Goal: Task Accomplishment & Management: Use online tool/utility

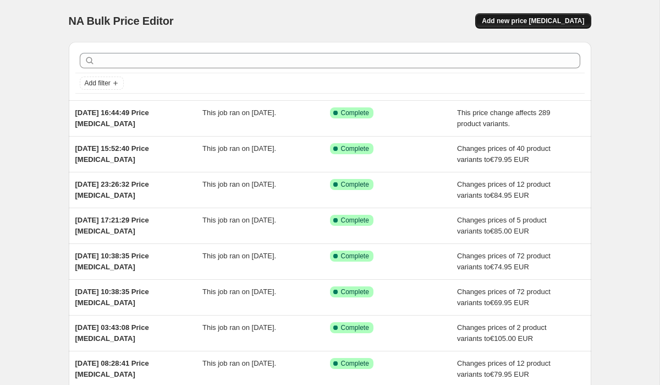
click at [556, 19] on span "Add new price change job" at bounding box center [533, 21] width 102 height 9
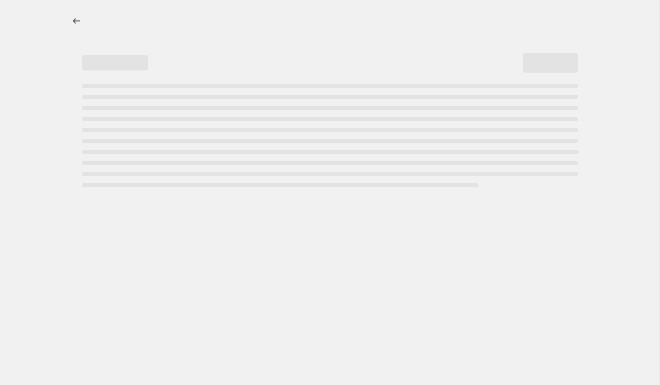
select select "percentage"
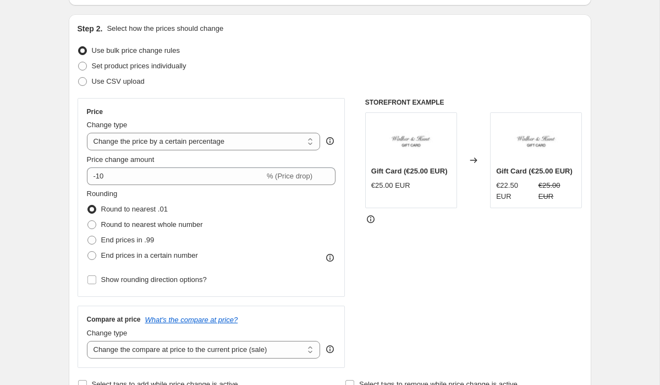
scroll to position [127, 0]
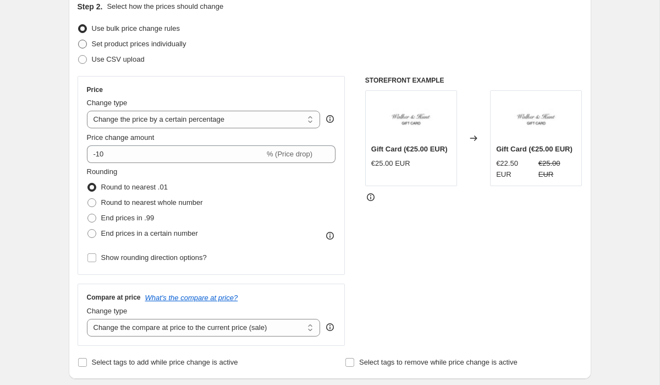
click at [87, 47] on label "Set product prices individually" at bounding box center [132, 43] width 109 height 15
click at [79, 40] on input "Set product prices individually" at bounding box center [78, 40] width 1 height 1
radio input "true"
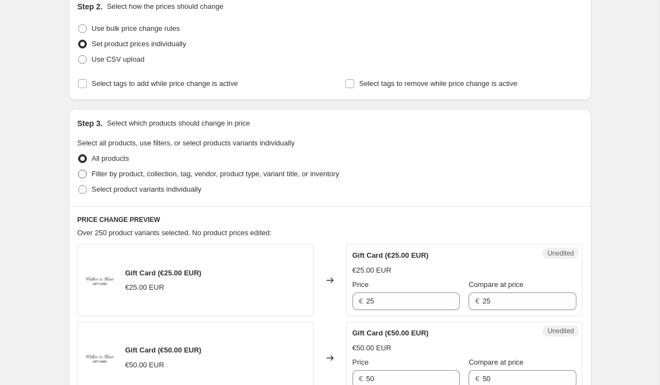
click at [92, 174] on span "Filter by product, collection, tag, vendor, product type, variant title, or inv…" at bounding box center [216, 173] width 248 height 8
click at [79, 170] on input "Filter by product, collection, tag, vendor, product type, variant title, or inv…" at bounding box center [78, 169] width 1 height 1
radio input "true"
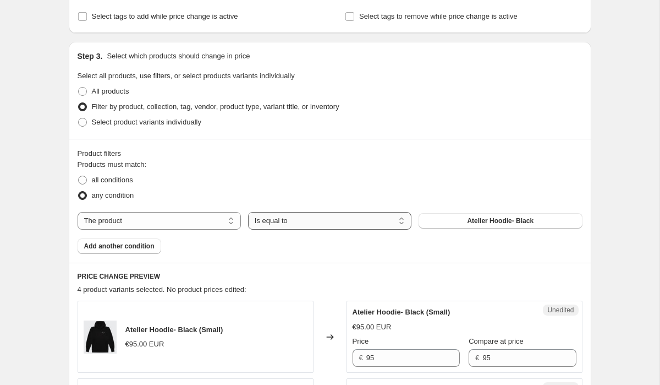
scroll to position [276, 0]
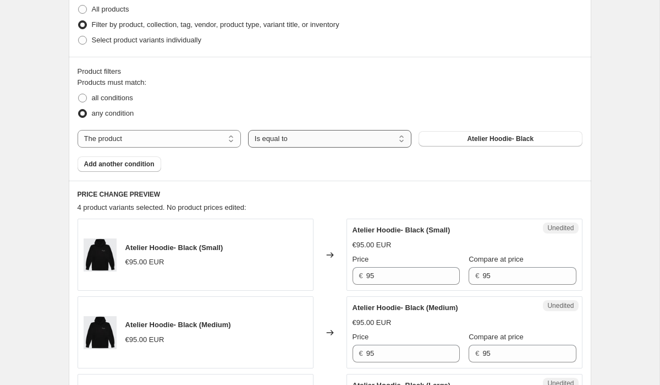
click at [283, 142] on select "Is equal to Is not equal to" at bounding box center [329, 139] width 163 height 18
click at [170, 138] on select "The product The product's collection The product's tag The product's vendor The…" at bounding box center [159, 139] width 163 height 18
select select "collection"
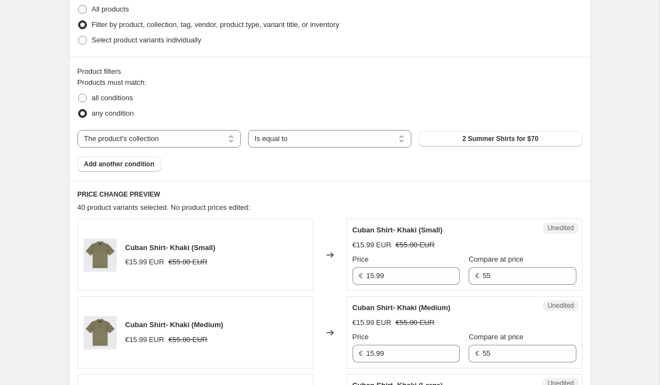
click at [471, 140] on span "2 Summer Shirts for $70" at bounding box center [501, 138] width 76 height 9
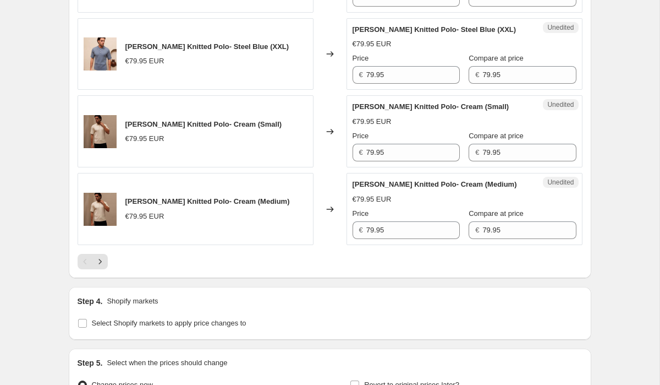
scroll to position [1918, 0]
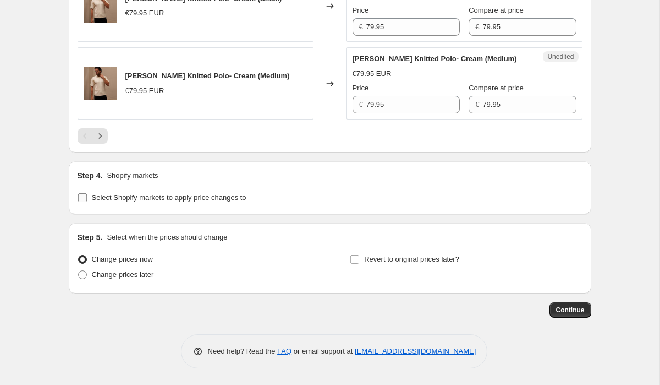
click at [84, 200] on input "Select Shopify markets to apply price changes to" at bounding box center [82, 197] width 9 height 9
checkbox input "true"
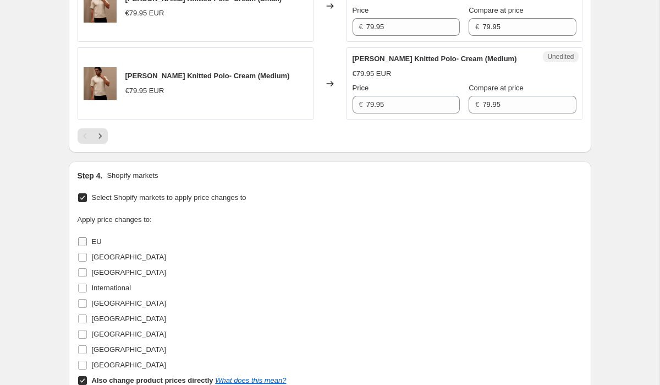
click at [85, 240] on input "EU" at bounding box center [82, 241] width 9 height 9
checkbox input "true"
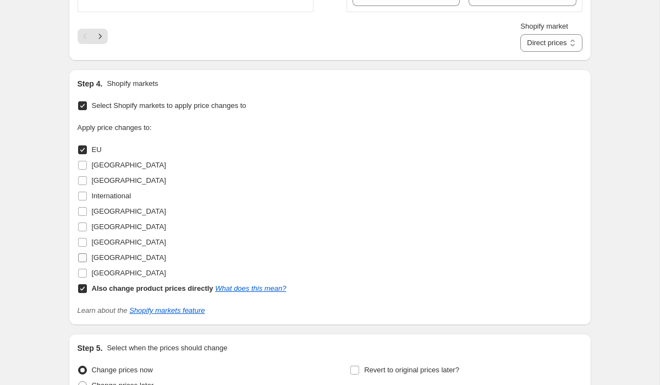
scroll to position [2041, 0]
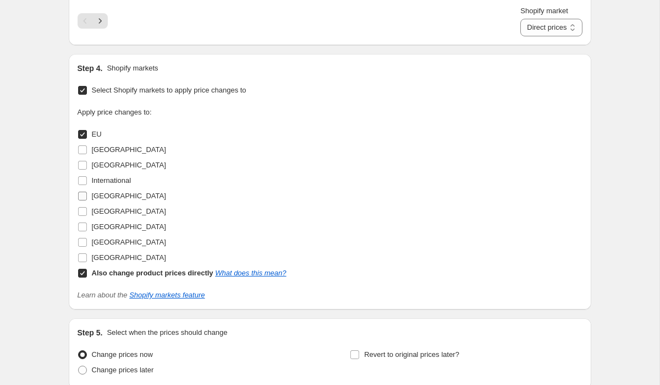
click at [82, 199] on input "Ireland" at bounding box center [82, 195] width 9 height 9
checkbox input "true"
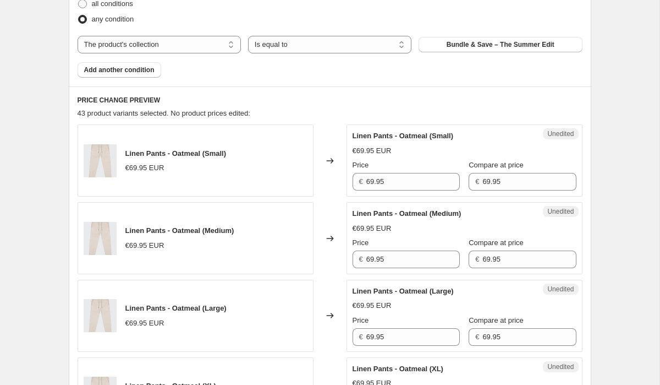
scroll to position [367, 0]
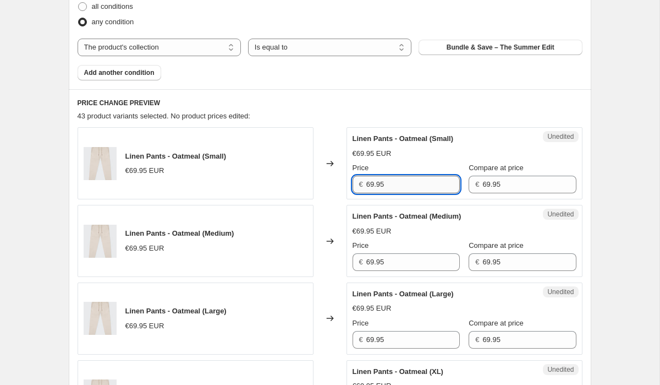
click at [390, 185] on input "69.95" at bounding box center [413, 184] width 94 height 18
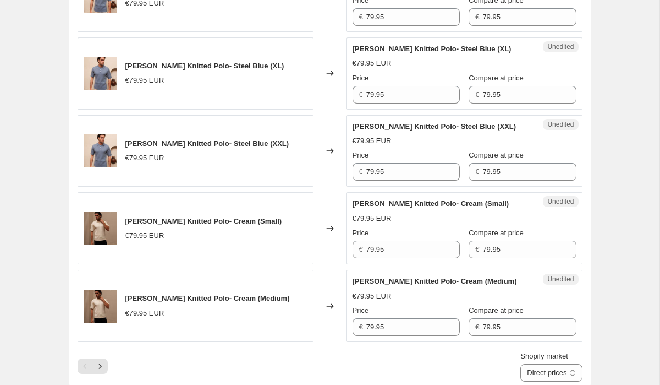
scroll to position [1757, 0]
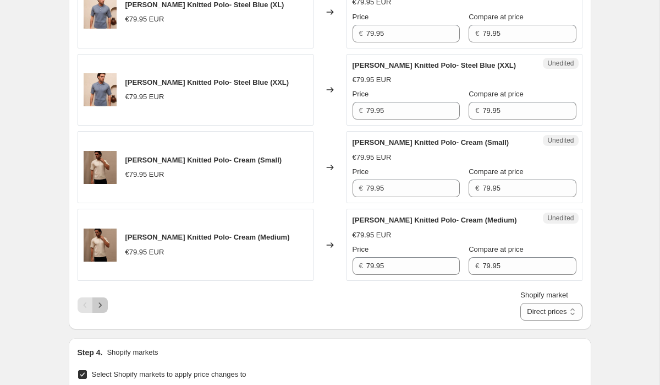
click at [105, 305] on icon "Next" at bounding box center [100, 304] width 11 height 11
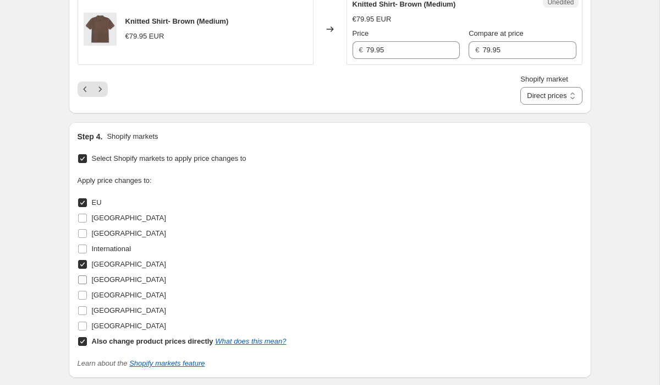
scroll to position [1847, 0]
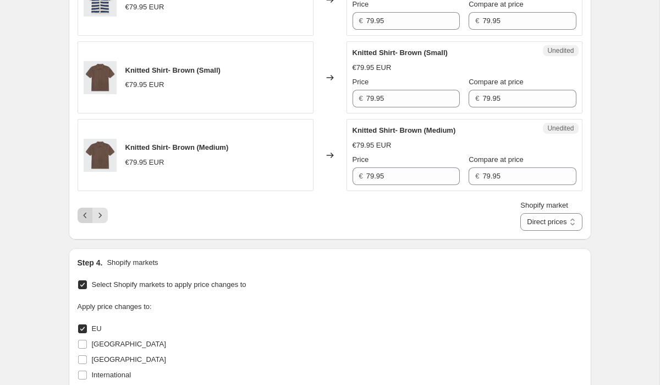
click at [83, 221] on icon "Previous" at bounding box center [85, 215] width 11 height 11
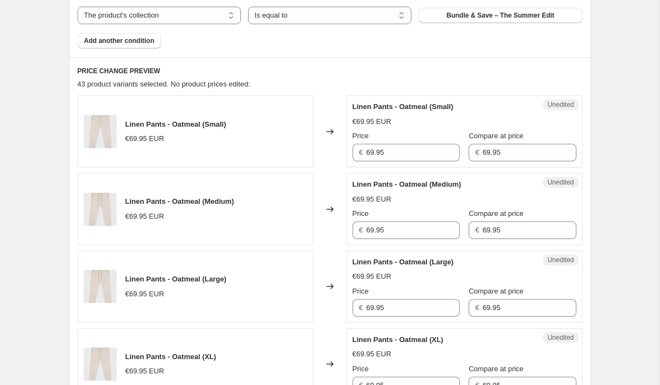
scroll to position [398, 0]
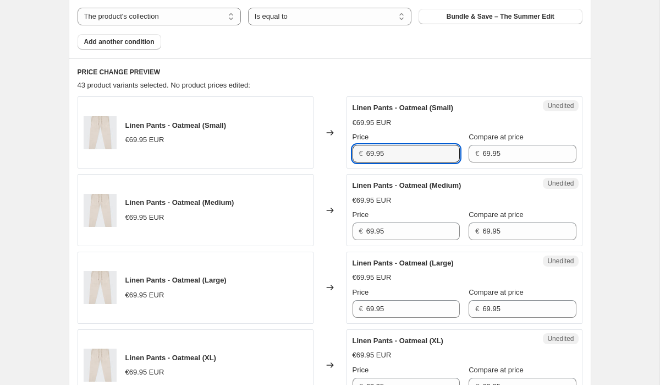
drag, startPoint x: 410, startPoint y: 158, endPoint x: 287, endPoint y: 151, distance: 124.0
click at [288, 151] on div "Linen Pants - Oatmeal (Small) €69.95 EUR Changed to Unedited Linen Pants - Oatm…" at bounding box center [330, 132] width 505 height 72
drag, startPoint x: 395, startPoint y: 158, endPoint x: 317, endPoint y: 155, distance: 77.6
click at [318, 155] on div "Linen Pants - Oatmeal (Small) €69.95 EUR Changed to Unedited Linen Pants - Oatm…" at bounding box center [330, 132] width 505 height 72
type input "79.95"
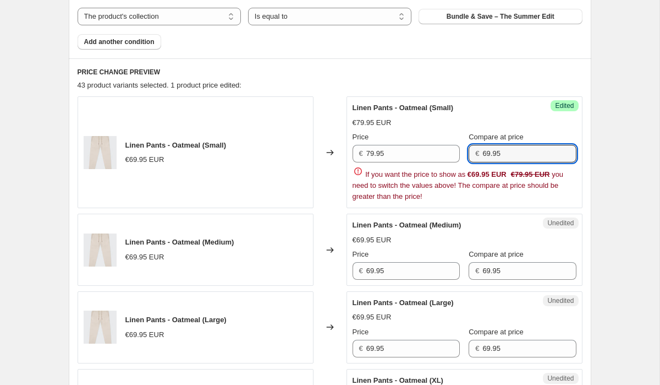
drag, startPoint x: 519, startPoint y: 151, endPoint x: 367, endPoint y: 144, distance: 152.0
click at [369, 144] on div "Price € 79.95 Compare at price € 69.95" at bounding box center [465, 146] width 224 height 31
paste input "7"
type input "79.95"
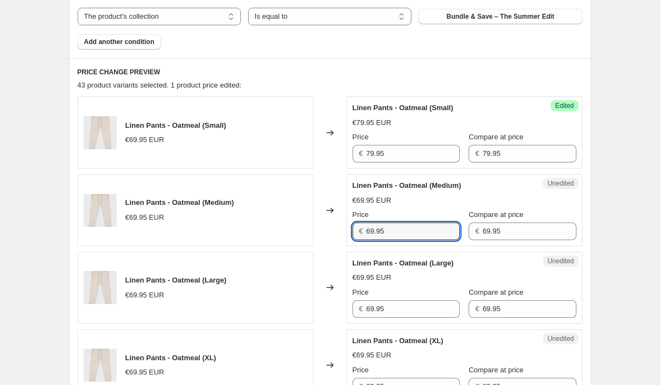
drag, startPoint x: 393, startPoint y: 269, endPoint x: 371, endPoint y: 260, distance: 23.4
drag, startPoint x: 398, startPoint y: 234, endPoint x: 328, endPoint y: 223, distance: 70.7
click at [334, 223] on div "Linen Pants - Oatmeal (Medium) €69.95 EUR Changed to Unedited Linen Pants - Oat…" at bounding box center [330, 210] width 505 height 72
paste input "7"
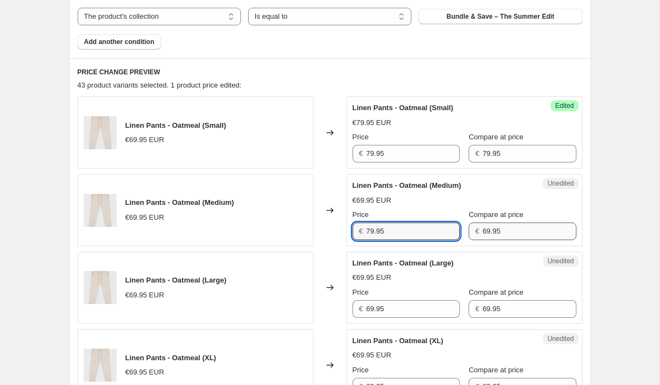
type input "79.95"
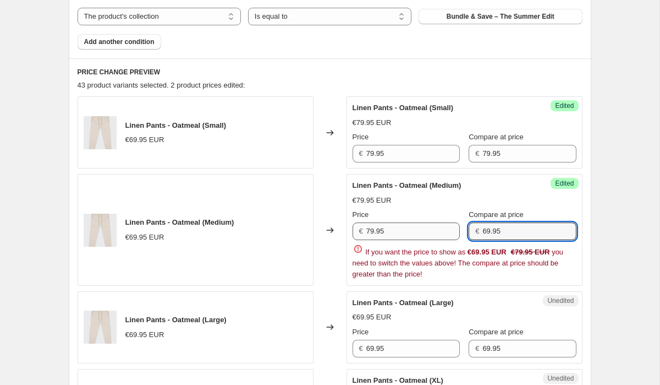
drag, startPoint x: 513, startPoint y: 233, endPoint x: 408, endPoint y: 232, distance: 105.1
click at [410, 232] on div "Price € 79.95 Compare at price € 69.95" at bounding box center [465, 224] width 224 height 31
paste input "7"
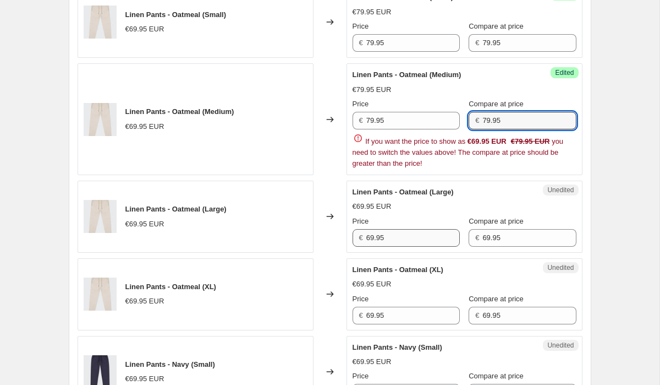
type input "79.95"
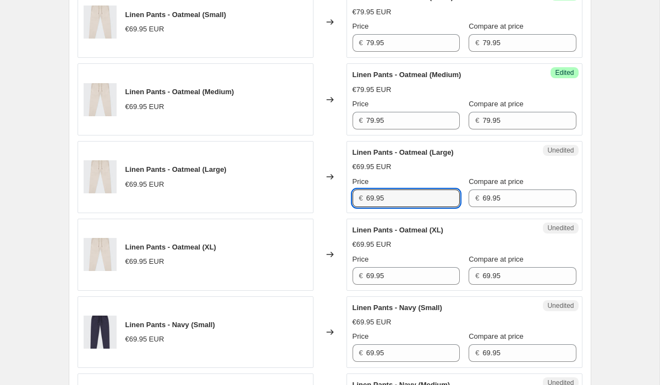
drag, startPoint x: 399, startPoint y: 234, endPoint x: 315, endPoint y: 233, distance: 84.7
drag, startPoint x: 392, startPoint y: 199, endPoint x: 342, endPoint y: 196, distance: 50.1
click at [345, 196] on div "Linen Pants - Oatmeal (Large) €69.95 EUR Changed to Unedited Linen Pants - Oatm…" at bounding box center [330, 177] width 505 height 72
paste input "7"
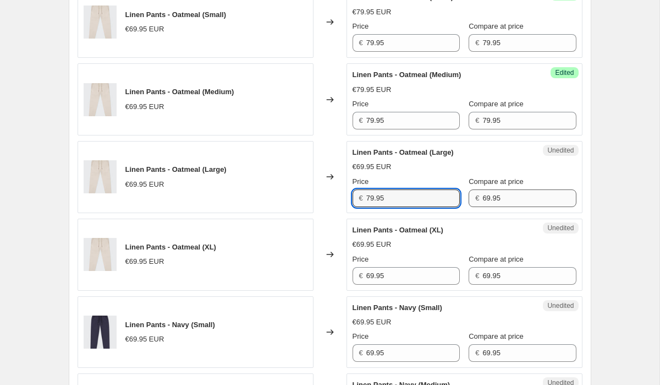
type input "79.95"
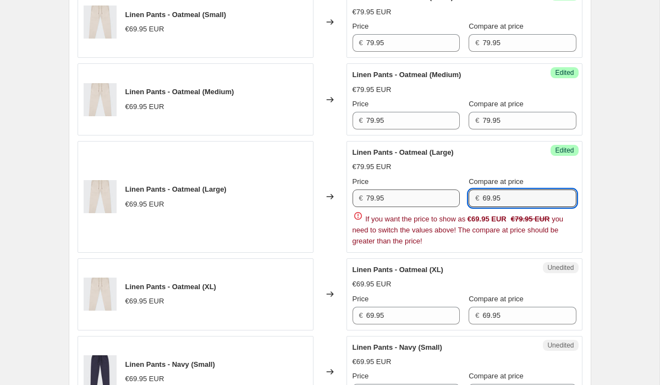
drag, startPoint x: 507, startPoint y: 195, endPoint x: 446, endPoint y: 195, distance: 61.1
click at [446, 195] on div "Price € 79.95 Compare at price € 69.95" at bounding box center [465, 191] width 224 height 31
paste input "7"
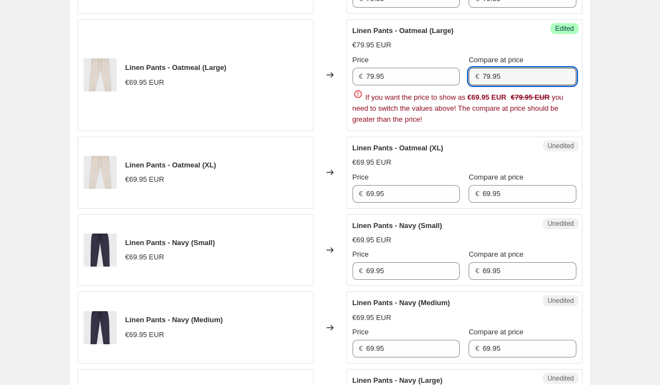
scroll to position [660, 0]
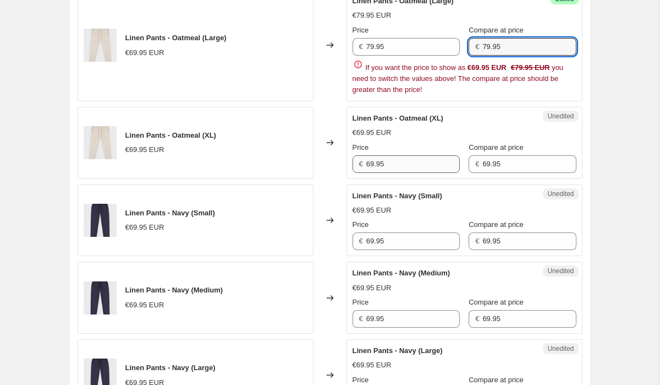
type input "79.95"
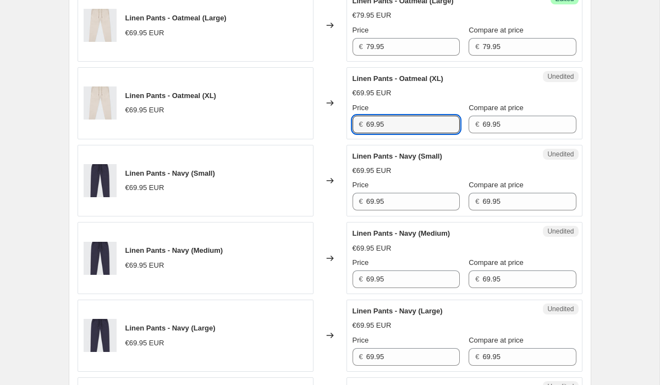
drag, startPoint x: 399, startPoint y: 167, endPoint x: 341, endPoint y: 116, distance: 78.0
click at [341, 116] on div "Linen Pants - Oatmeal (XL) €69.95 EUR Changed to Unedited Linen Pants - Oatmeal…" at bounding box center [330, 103] width 505 height 72
paste input "7"
type input "79.95"
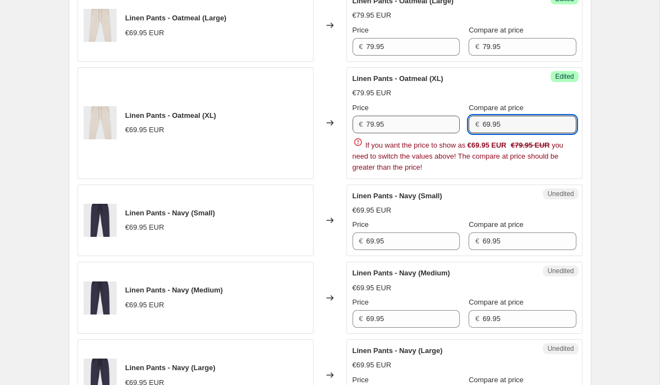
drag, startPoint x: 520, startPoint y: 125, endPoint x: 426, endPoint y: 119, distance: 94.2
click at [426, 120] on div "Price € 79.95 Compare at price € 69.95" at bounding box center [465, 117] width 224 height 31
paste input "7"
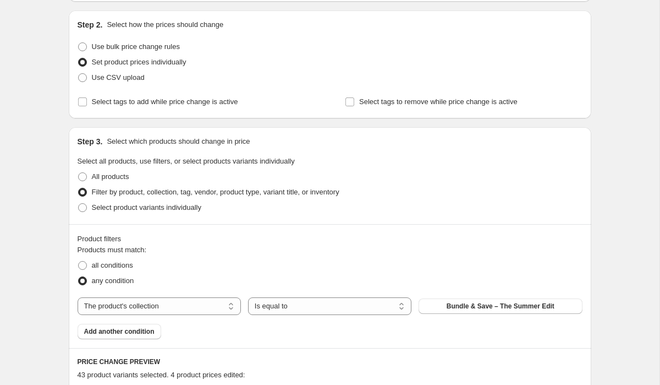
scroll to position [83, 0]
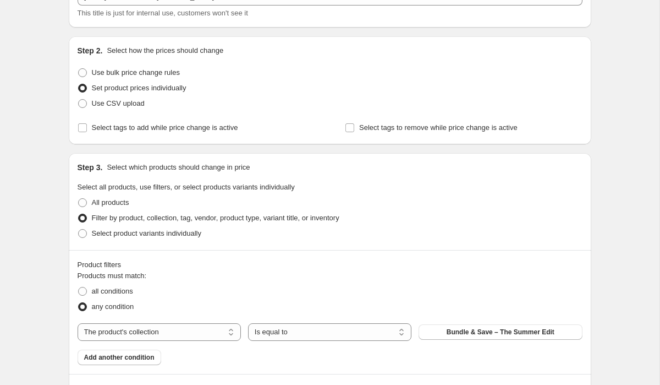
type input "79.95"
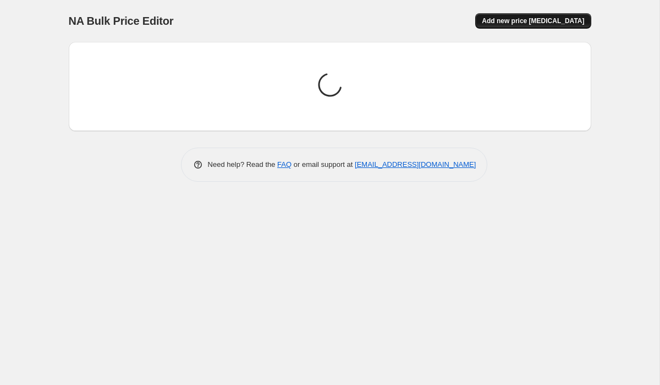
click at [528, 20] on span "Add new price change job" at bounding box center [533, 21] width 102 height 9
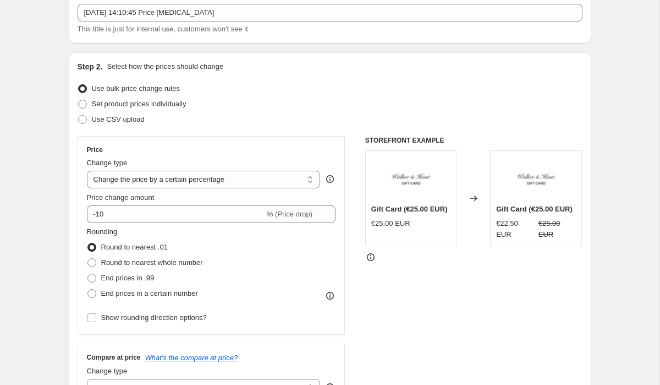
scroll to position [83, 0]
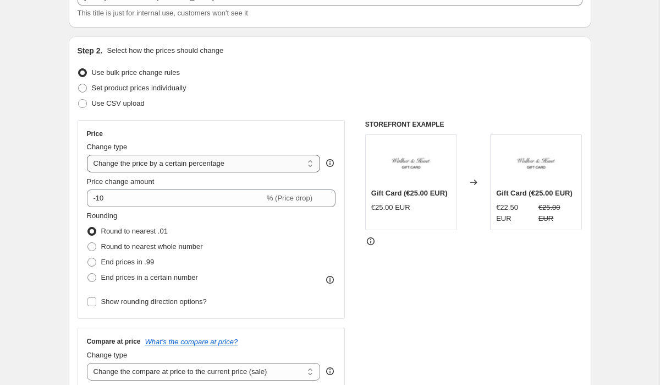
click at [167, 162] on select "Change the price to a certain amount Change the price by a certain amount Chang…" at bounding box center [204, 164] width 234 height 18
select select "to"
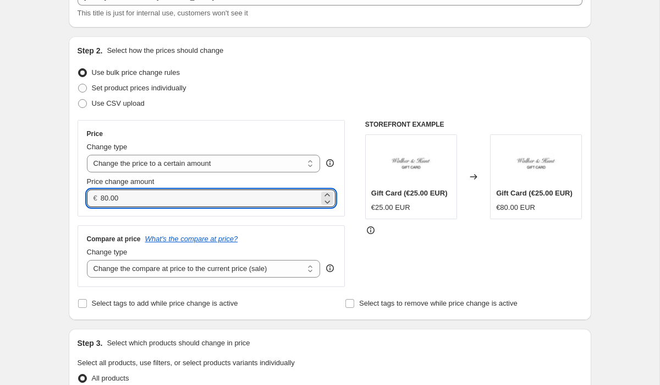
drag, startPoint x: 135, startPoint y: 193, endPoint x: 82, endPoint y: 198, distance: 53.1
click at [83, 198] on div "Price Change type Change the price to a certain amount Change the price by a ce…" at bounding box center [212, 168] width 268 height 96
type input "79.95"
click at [118, 278] on div "Compare at price What's the compare at price? Change type Change the compare at…" at bounding box center [212, 256] width 268 height 62
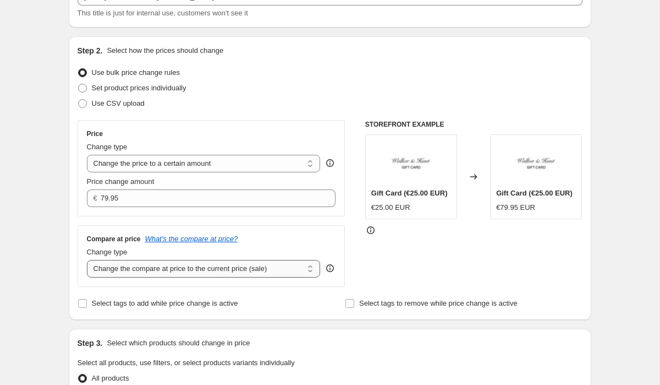
click at [130, 273] on select "Change the compare at price to the current price (sale) Change the compare at p…" at bounding box center [204, 269] width 234 height 18
select select "to"
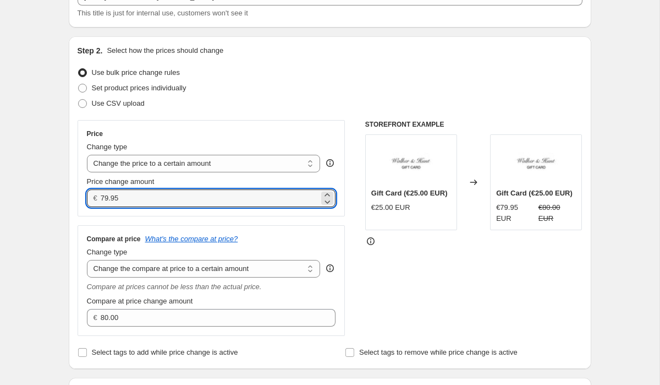
drag, startPoint x: 130, startPoint y: 195, endPoint x: 78, endPoint y: 194, distance: 52.8
click at [79, 194] on div "Price Change type Change the price to a certain amount Change the price by a ce…" at bounding box center [212, 168] width 268 height 96
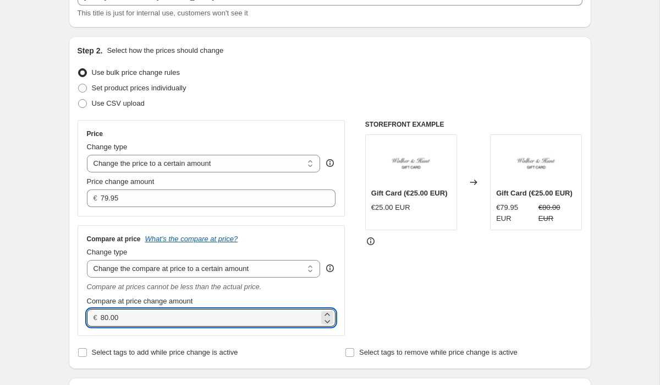
drag, startPoint x: 140, startPoint y: 318, endPoint x: 58, endPoint y: 311, distance: 82.3
paste input "79.95"
type input "79.95"
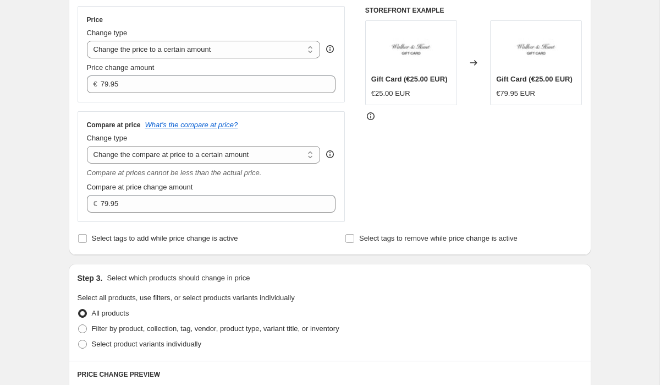
scroll to position [291, 0]
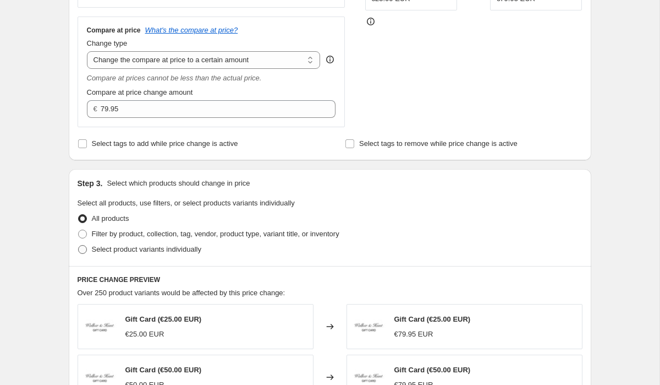
click at [85, 249] on span at bounding box center [82, 249] width 9 height 9
click at [79, 245] on input "Select product variants individually" at bounding box center [78, 245] width 1 height 1
radio input "true"
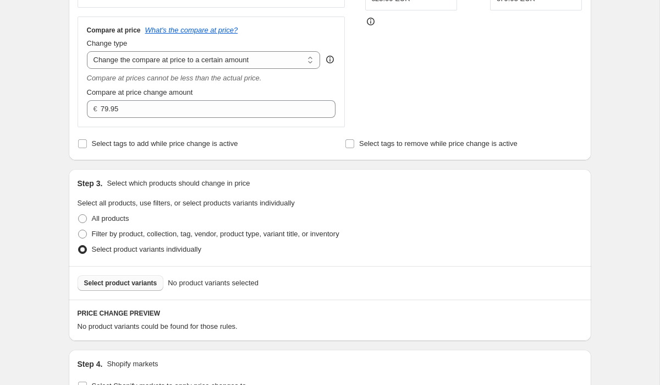
click at [119, 281] on span "Select product variants" at bounding box center [120, 282] width 73 height 9
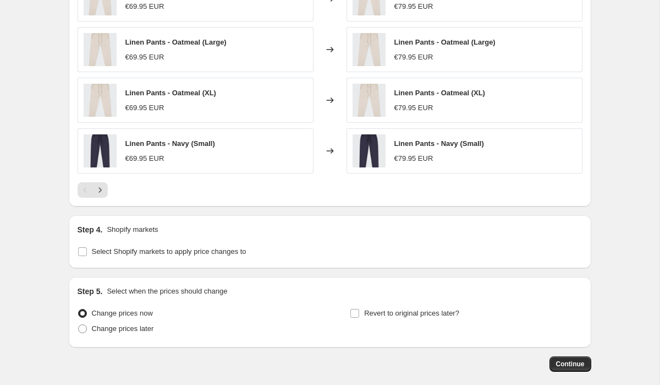
scroll to position [713, 0]
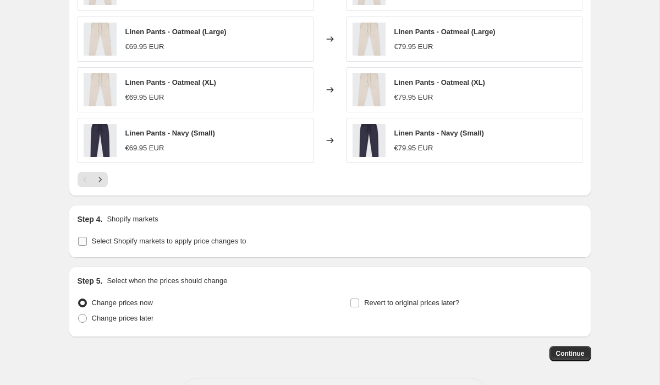
click at [85, 243] on input "Select Shopify markets to apply price changes to" at bounding box center [82, 241] width 9 height 9
checkbox input "true"
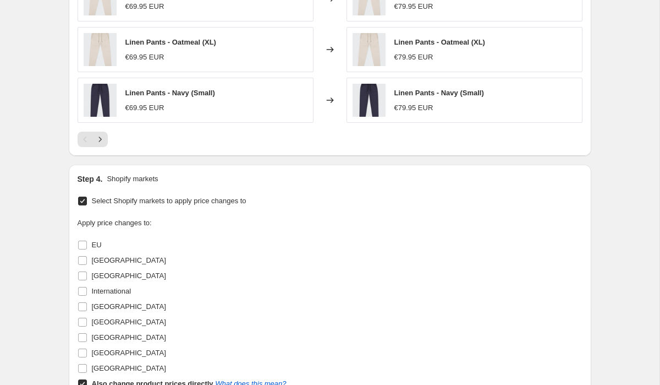
scroll to position [799, 0]
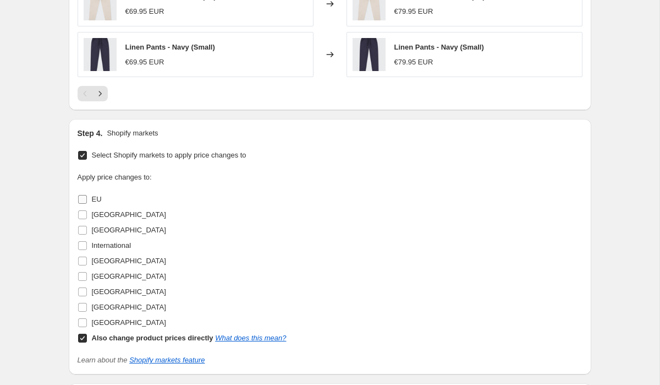
click at [86, 201] on input "EU" at bounding box center [82, 199] width 9 height 9
checkbox input "true"
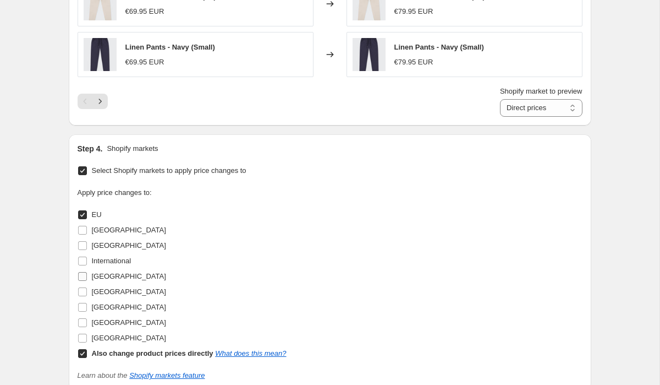
click at [86, 277] on input "Ireland" at bounding box center [82, 276] width 9 height 9
checkbox input "true"
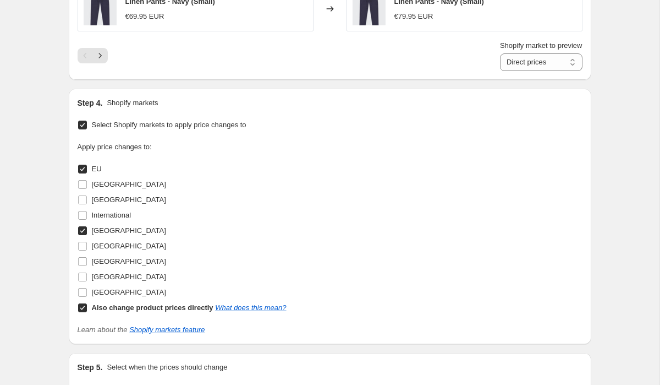
scroll to position [848, 0]
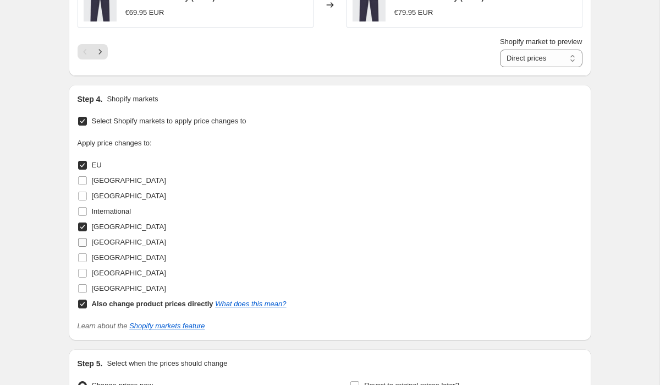
click at [84, 248] on label "Spain" at bounding box center [122, 241] width 89 height 15
click at [84, 246] on input "Spain" at bounding box center [82, 242] width 9 height 9
checkbox input "true"
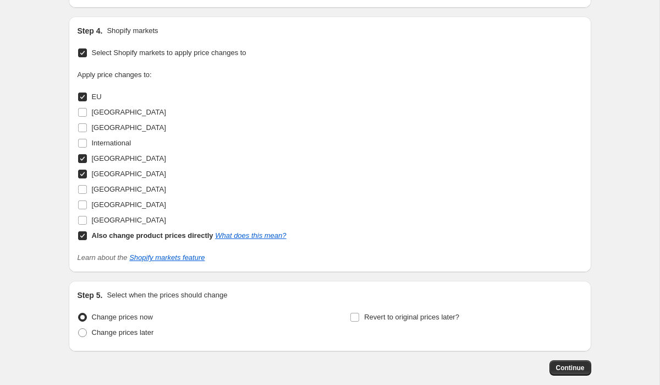
scroll to position [974, 0]
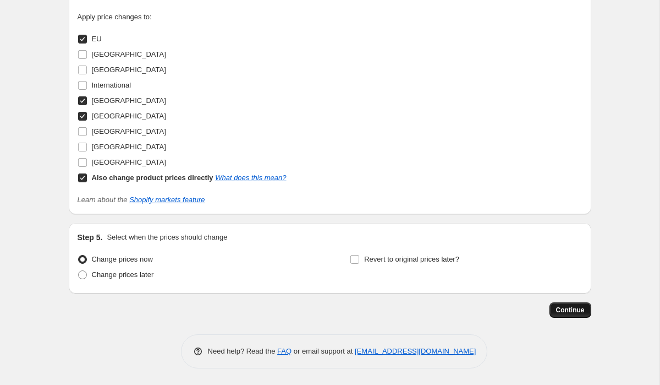
click at [576, 304] on button "Continue" at bounding box center [571, 309] width 42 height 15
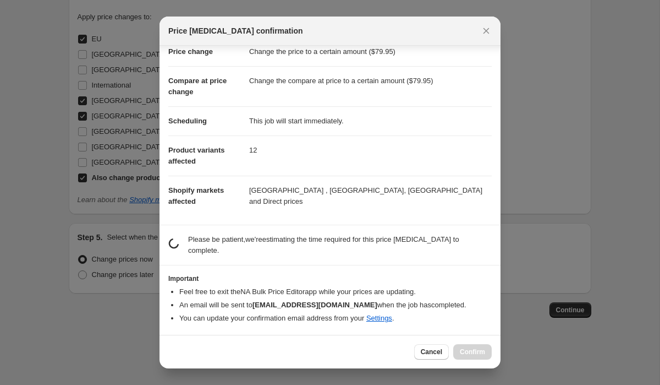
scroll to position [28, 0]
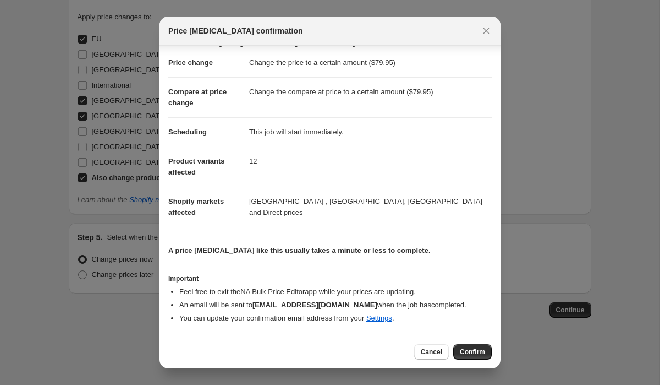
click at [475, 349] on span "Confirm" at bounding box center [472, 351] width 25 height 9
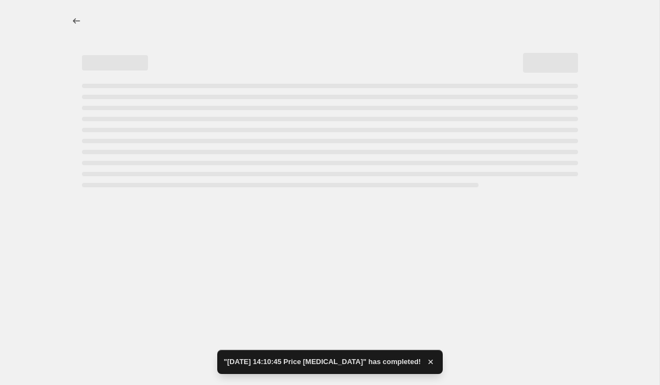
select select "to"
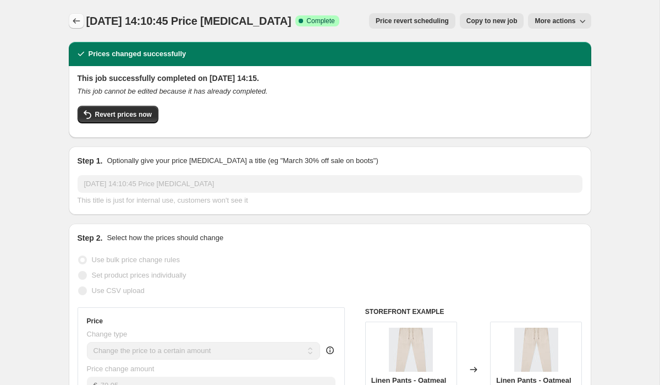
click at [75, 20] on icon "Price change jobs" at bounding box center [76, 20] width 11 height 11
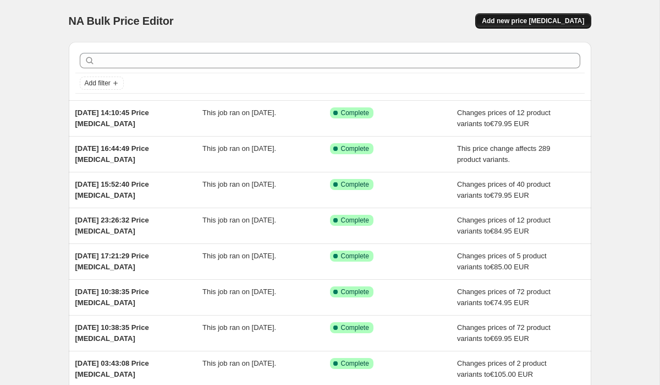
click at [522, 16] on button "Add new price change job" at bounding box center [533, 20] width 116 height 15
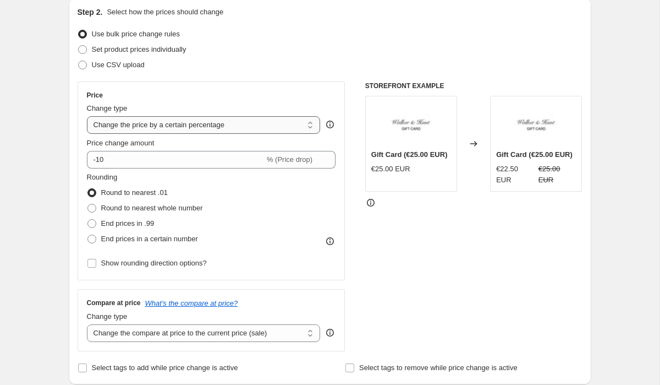
scroll to position [124, 0]
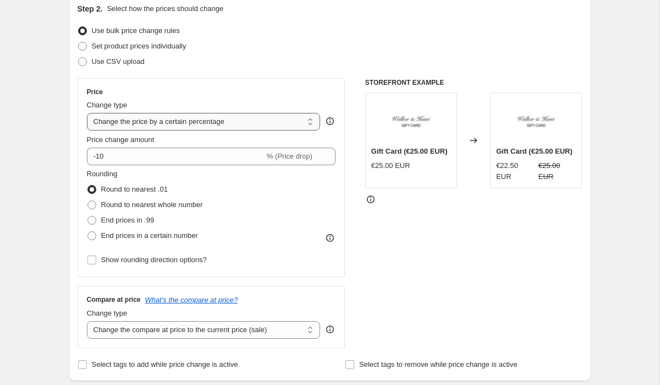
click at [173, 126] on select "Change the price to a certain amount Change the price by a certain amount Chang…" at bounding box center [204, 122] width 234 height 18
select select "to"
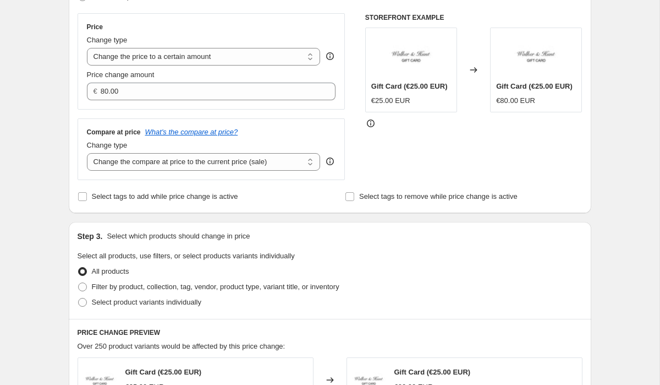
scroll to position [225, 0]
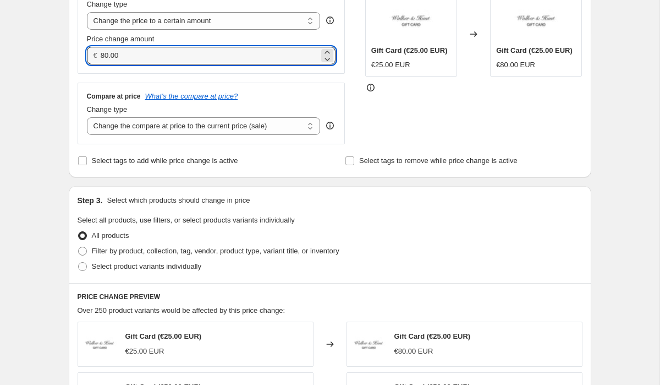
drag, startPoint x: 131, startPoint y: 52, endPoint x: 67, endPoint y: 52, distance: 64.9
click at [68, 52] on div "Step 1. Optionally give your price change job a title (eg "March 30% off sale o…" at bounding box center [325, 287] width 531 height 959
drag, startPoint x: 138, startPoint y: 59, endPoint x: 86, endPoint y: 54, distance: 51.9
click at [86, 54] on div "Price Change type Change the price to a certain amount Change the price by a ce…" at bounding box center [212, 25] width 268 height 96
type input "84.95"
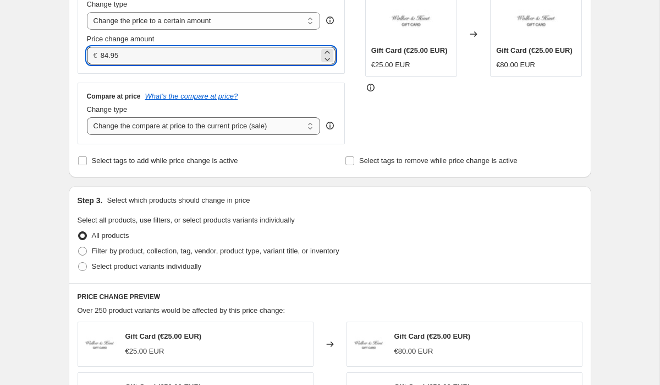
click at [151, 125] on select "Change the compare at price to the current price (sale) Change the compare at p…" at bounding box center [204, 126] width 234 height 18
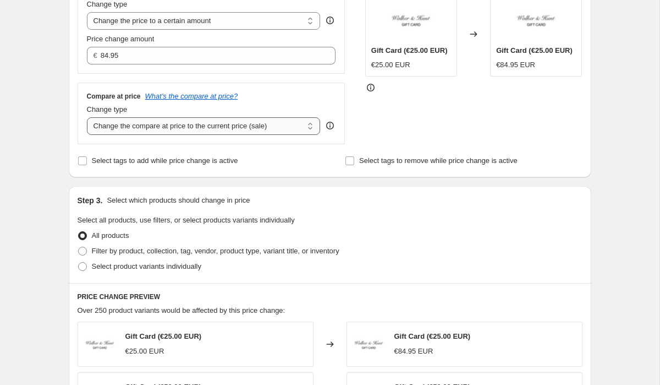
select select "to"
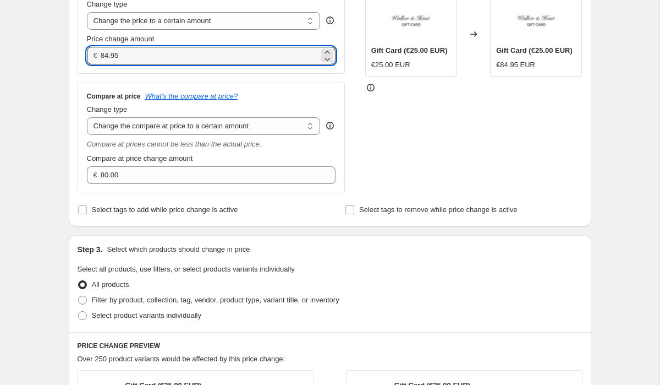
drag, startPoint x: 125, startPoint y: 53, endPoint x: 86, endPoint y: 53, distance: 39.1
click at [87, 53] on div "€ 84.95" at bounding box center [211, 56] width 249 height 18
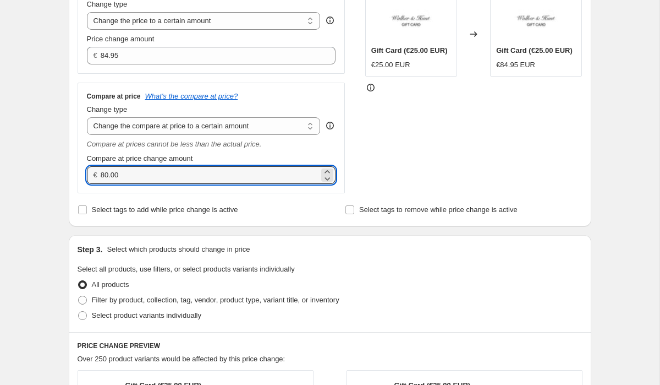
drag, startPoint x: 128, startPoint y: 171, endPoint x: 67, endPoint y: 168, distance: 61.1
click at [69, 168] on div "Step 2. Select how the prices should change Use bulk price change rules Set pro…" at bounding box center [330, 60] width 523 height 332
paste input "4.95"
type input "84.95"
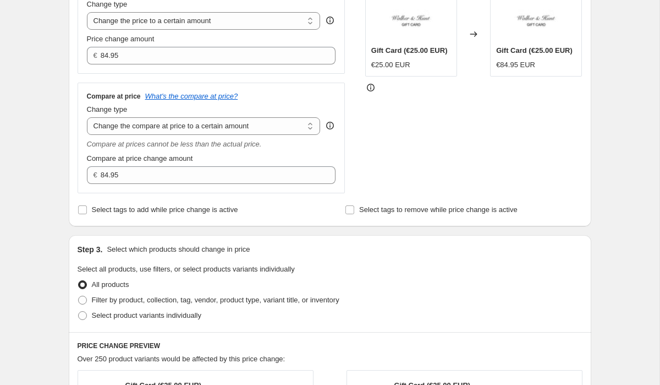
click at [50, 139] on div "Create new price change job. This page is ready Create new price change job Dra…" at bounding box center [330, 328] width 660 height 1107
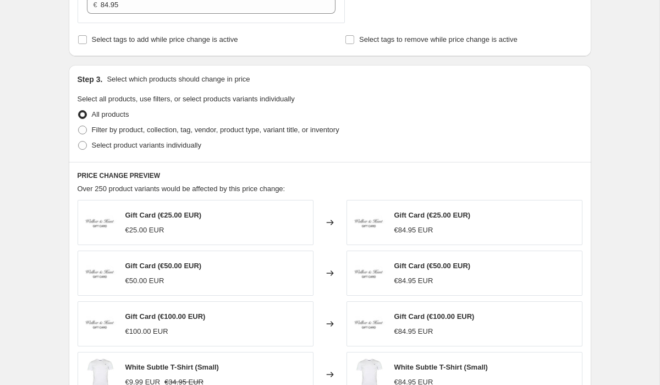
scroll to position [437, 0]
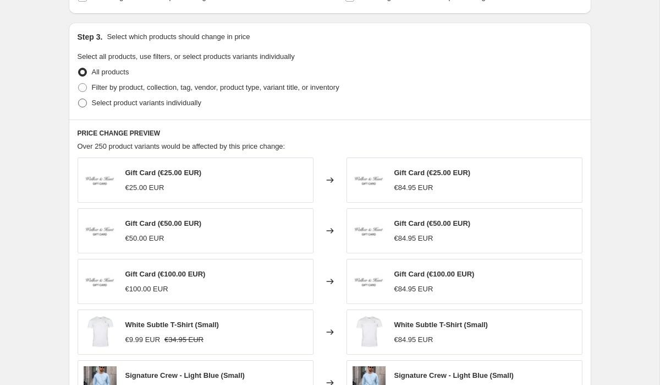
click at [82, 102] on span at bounding box center [82, 102] width 9 height 9
click at [79, 99] on input "Select product variants individually" at bounding box center [78, 98] width 1 height 1
radio input "true"
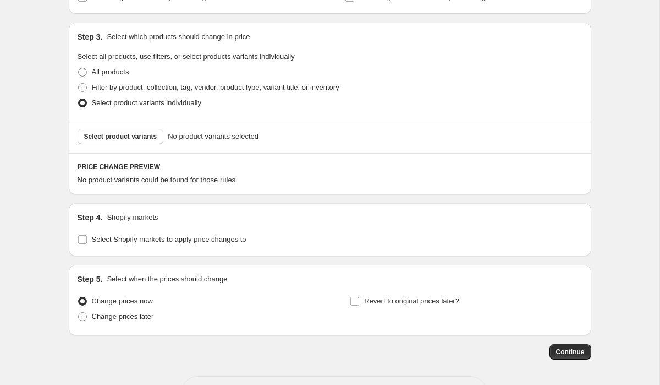
click at [140, 136] on span "Select product variants" at bounding box center [120, 136] width 73 height 9
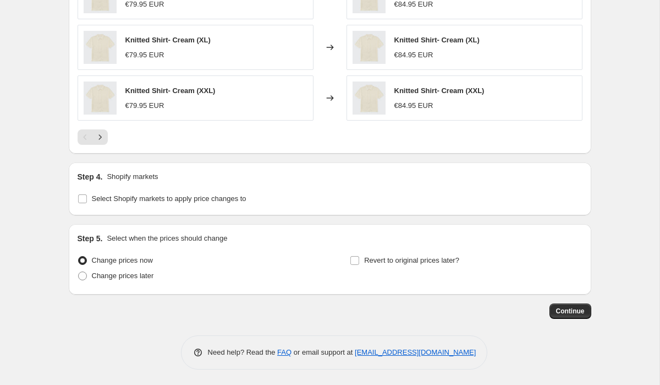
scroll to position [756, 0]
click at [79, 195] on input "Select Shopify markets to apply price changes to" at bounding box center [82, 197] width 9 height 9
checkbox input "true"
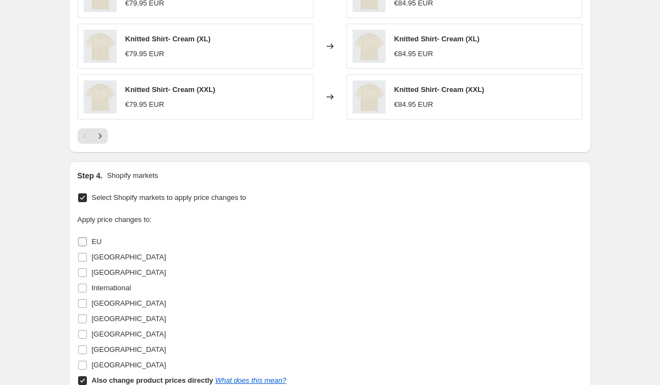
click at [87, 240] on label "EU" at bounding box center [90, 241] width 24 height 15
click at [87, 240] on input "EU" at bounding box center [82, 241] width 9 height 9
checkbox input "true"
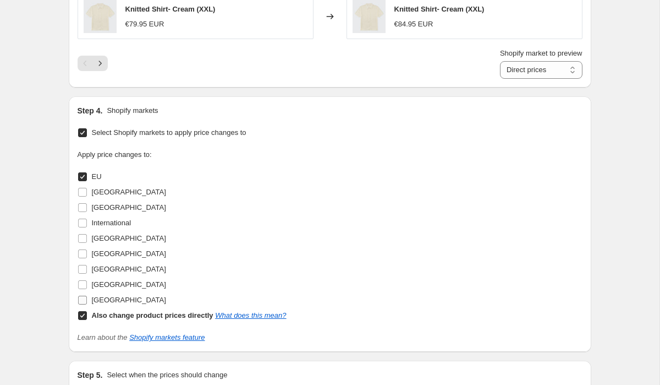
scroll to position [856, 0]
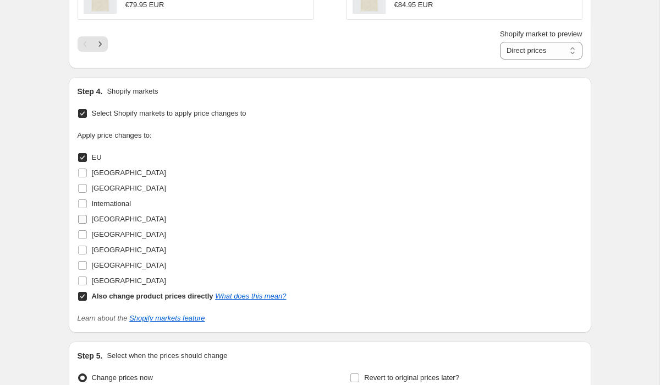
click at [84, 217] on input "Ireland" at bounding box center [82, 219] width 9 height 9
checkbox input "true"
click at [81, 234] on input "Spain" at bounding box center [82, 234] width 9 height 9
checkbox input "true"
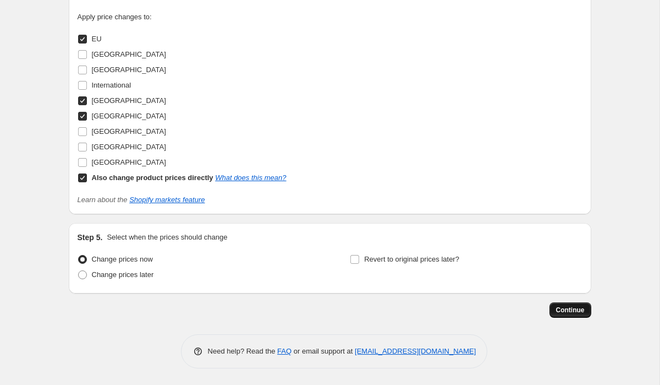
click at [578, 312] on span "Continue" at bounding box center [570, 309] width 29 height 9
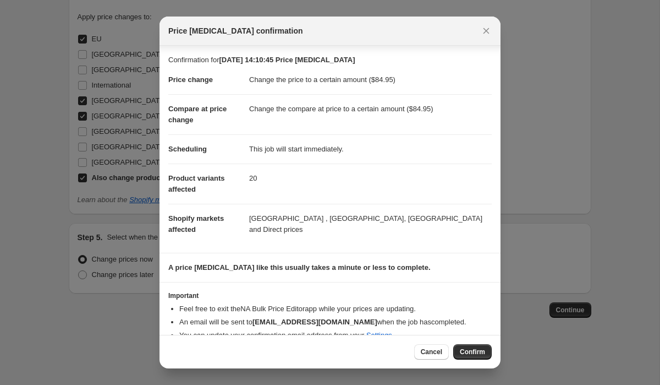
scroll to position [28, 0]
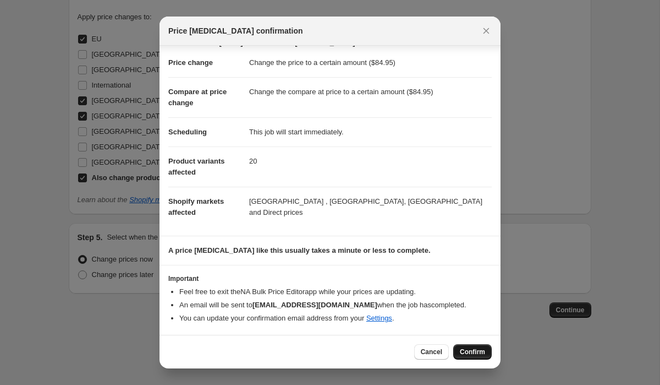
click at [469, 353] on span "Confirm" at bounding box center [472, 351] width 25 height 9
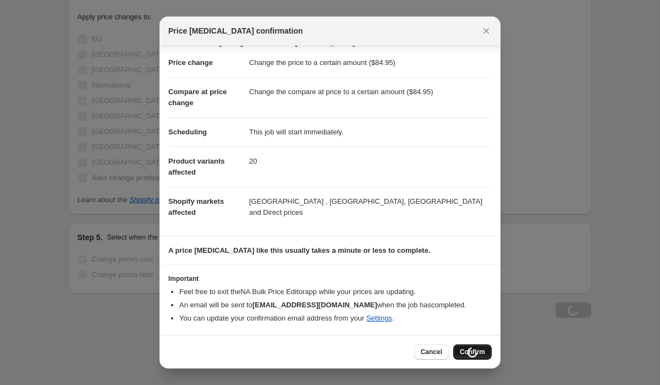
scroll to position [974, 0]
